Goal: Check status: Check status

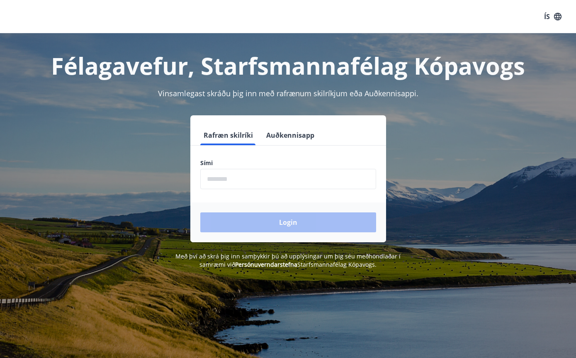
click at [217, 174] on input "phone" at bounding box center [288, 179] width 176 height 20
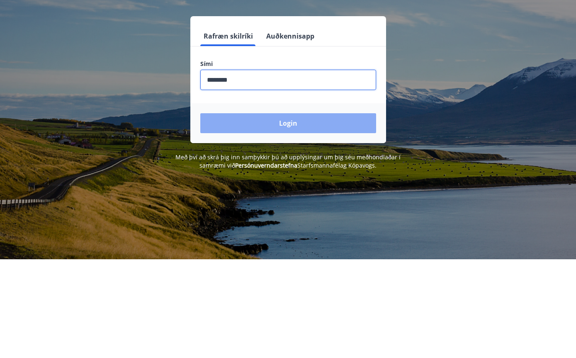
type input "********"
click at [357, 212] on button "Login" at bounding box center [288, 222] width 176 height 20
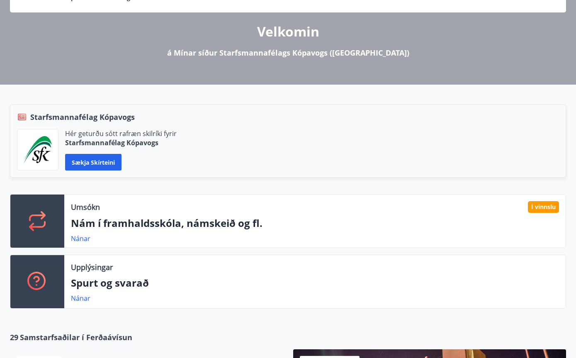
scroll to position [92, 0]
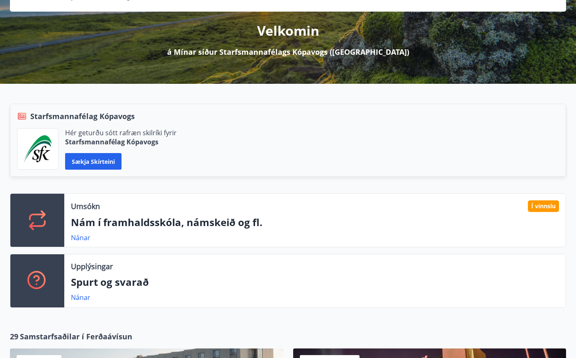
click at [496, 205] on div "Umsókn Í vinnslu" at bounding box center [315, 206] width 488 height 12
click at [78, 239] on link "Nánar" at bounding box center [80, 237] width 19 height 9
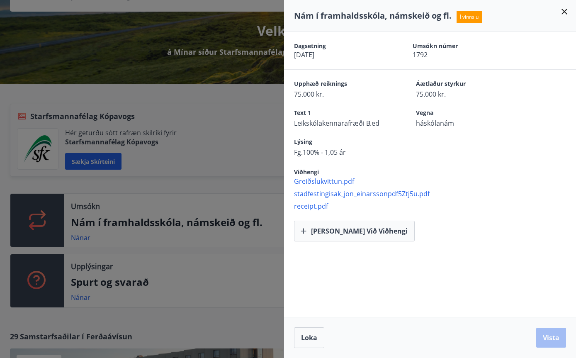
click at [556, 14] on div "Nám í framhaldsskóla, námskeið og fl. Í vinnslu" at bounding box center [430, 16] width 272 height 12
click at [564, 11] on icon at bounding box center [564, 12] width 10 height 10
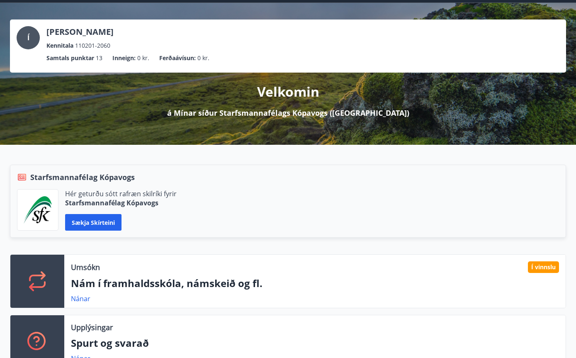
scroll to position [0, 0]
